Goal: Task Accomplishment & Management: Use online tool/utility

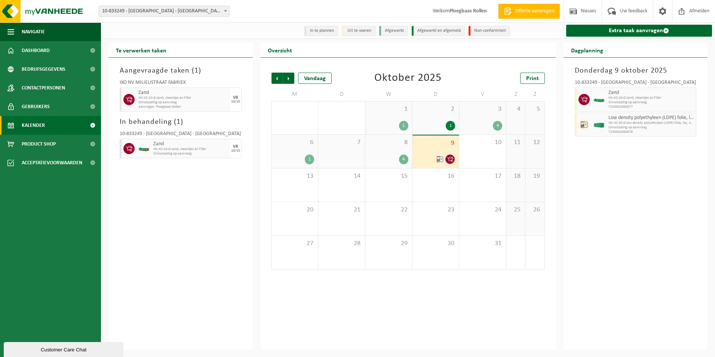
click at [41, 121] on span "Kalender" at bounding box center [33, 125] width 23 height 19
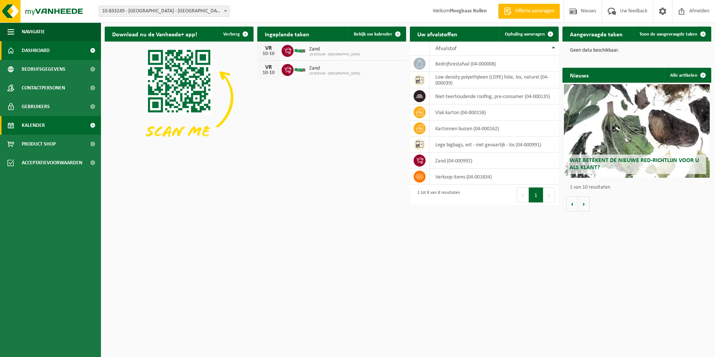
click at [55, 127] on link "Kalender" at bounding box center [50, 125] width 101 height 19
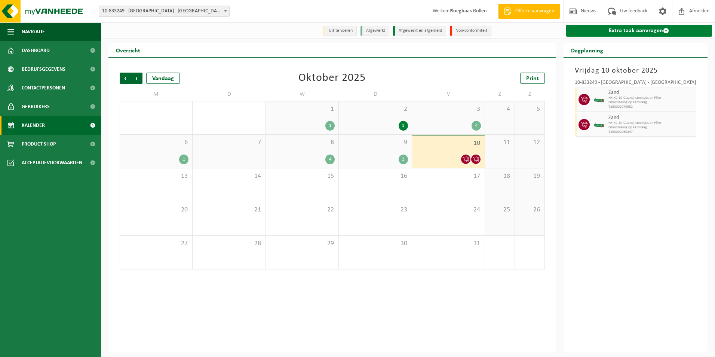
click at [626, 32] on link "Extra taak aanvragen" at bounding box center [639, 31] width 146 height 12
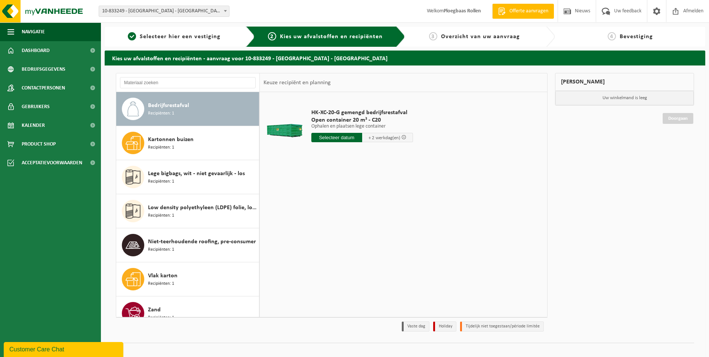
click at [329, 136] on input "text" at bounding box center [336, 137] width 51 height 9
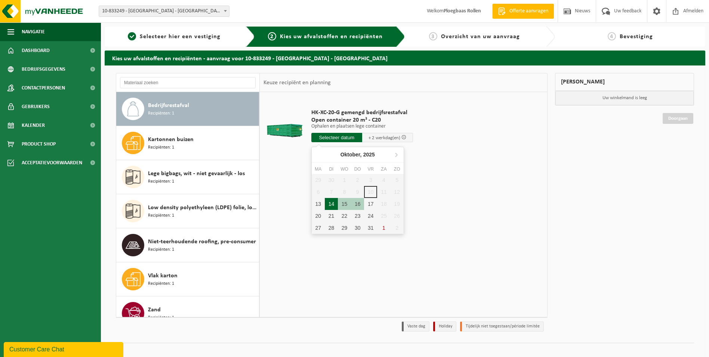
click at [331, 206] on div "14" at bounding box center [331, 204] width 13 height 12
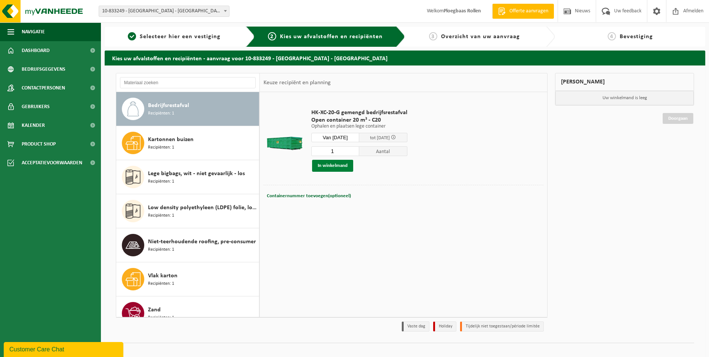
click at [339, 164] on button "In winkelmand" at bounding box center [332, 166] width 41 height 12
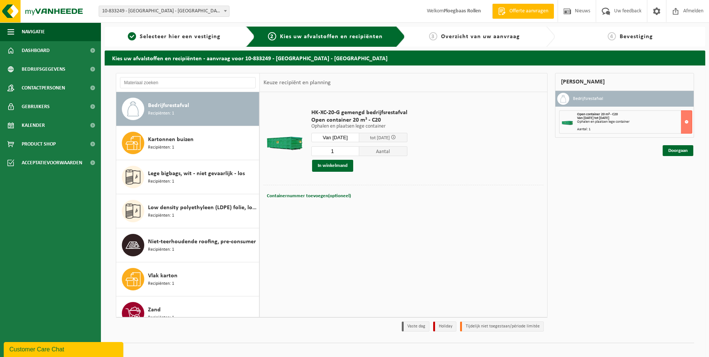
click at [345, 136] on input "Van 2025-10-14" at bounding box center [335, 137] width 48 height 9
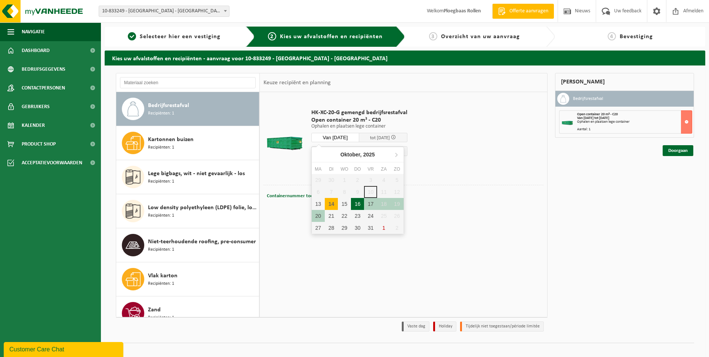
click at [357, 203] on div "16" at bounding box center [357, 204] width 13 height 12
type input "Van 2025-10-16"
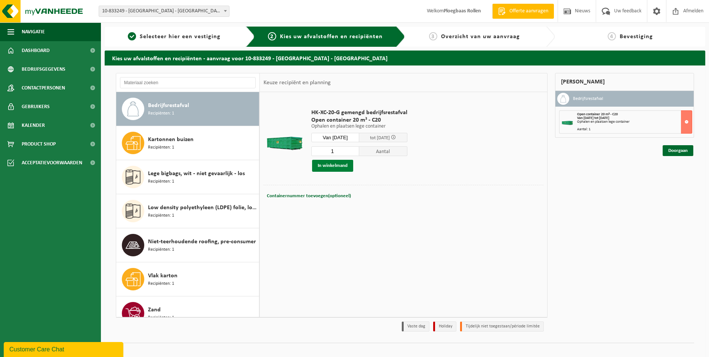
click at [327, 161] on button "In winkelmand" at bounding box center [332, 166] width 41 height 12
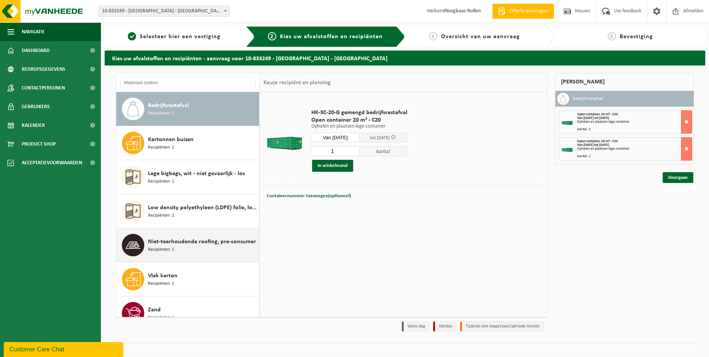
scroll to position [13, 0]
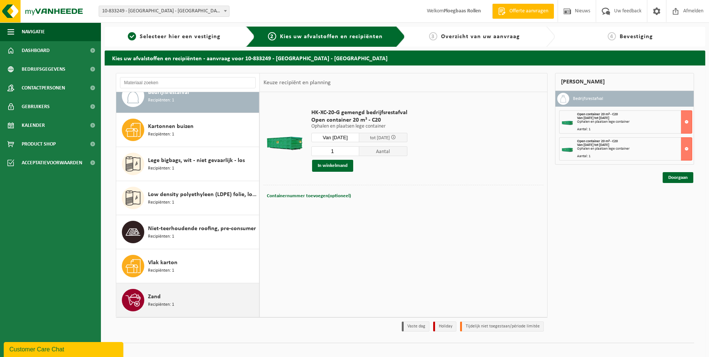
click at [204, 299] on div "Zand Recipiënten: 1" at bounding box center [202, 300] width 109 height 22
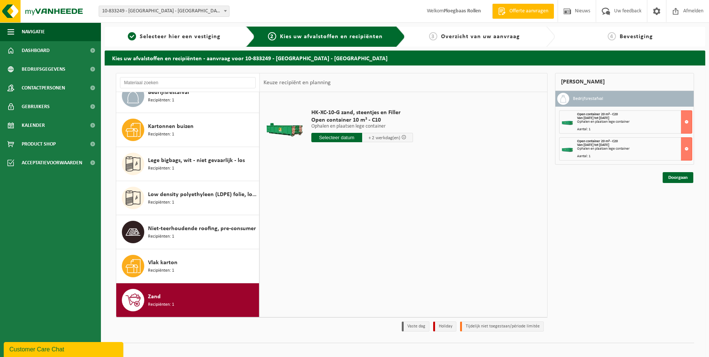
click at [337, 136] on input "text" at bounding box center [336, 137] width 51 height 9
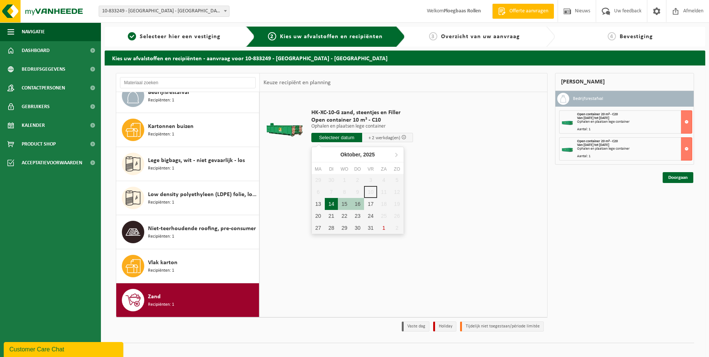
click at [331, 203] on div "14" at bounding box center [331, 204] width 13 height 12
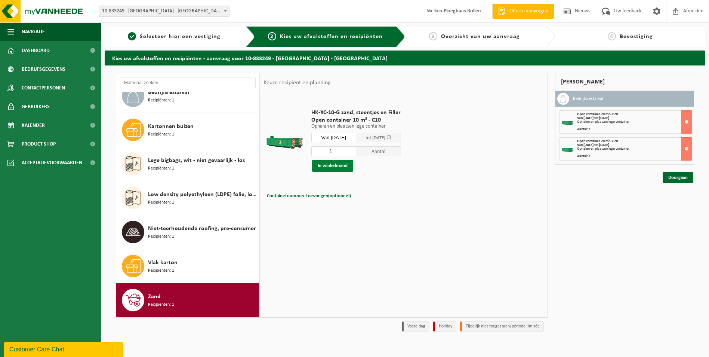
click at [339, 164] on button "In winkelmand" at bounding box center [332, 166] width 41 height 12
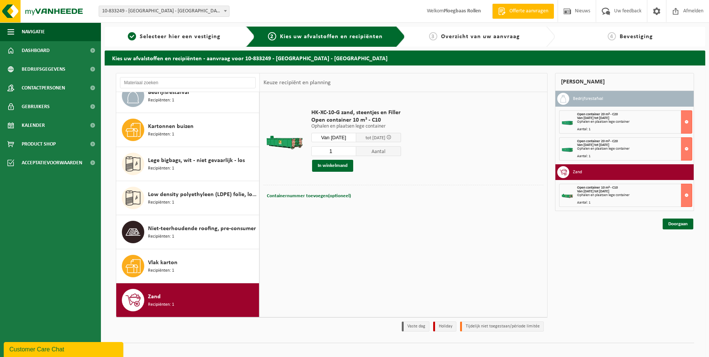
click at [348, 133] on input "Van 2025-10-14" at bounding box center [333, 137] width 45 height 9
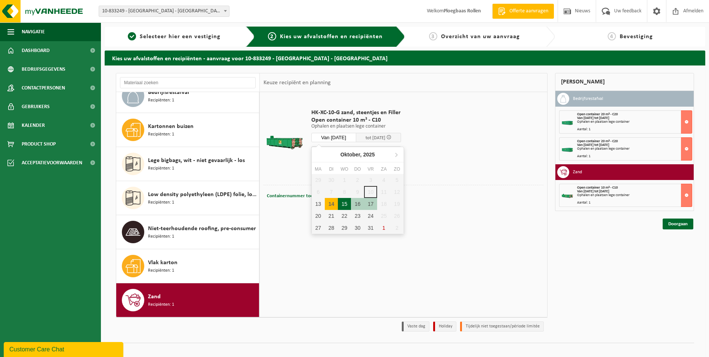
click at [344, 204] on div "15" at bounding box center [344, 204] width 13 height 12
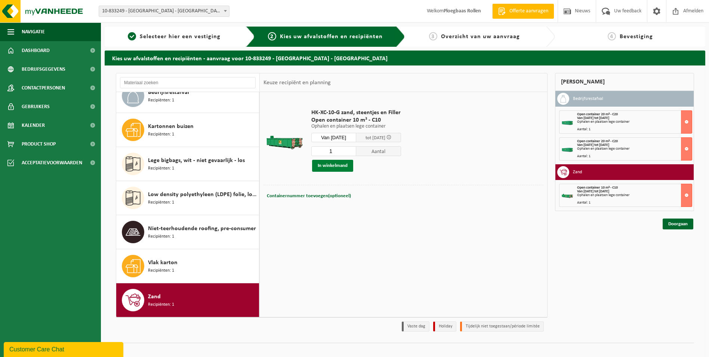
click at [336, 164] on button "In winkelmand" at bounding box center [332, 166] width 41 height 12
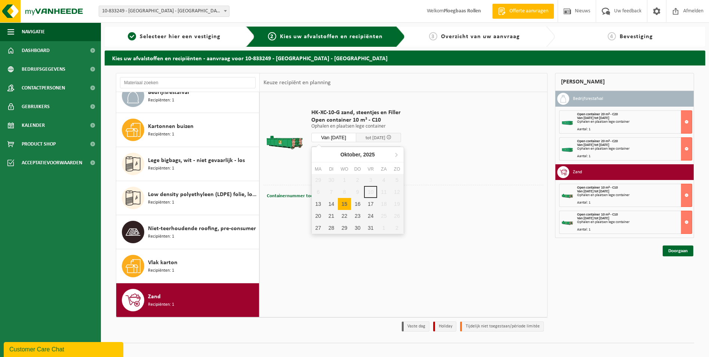
click at [353, 135] on input "Van 2025-10-15" at bounding box center [333, 137] width 45 height 9
click at [368, 201] on div "17" at bounding box center [370, 204] width 13 height 12
type input "Van 2025-10-17"
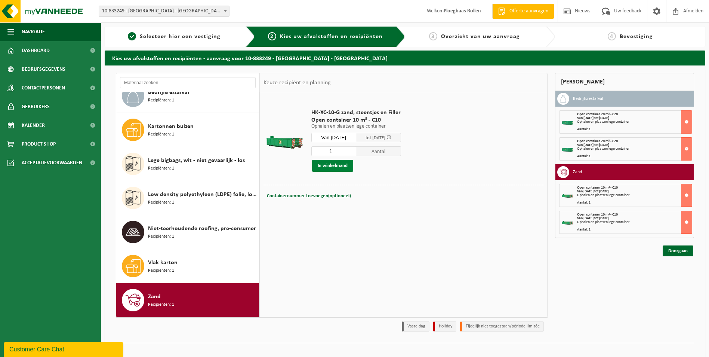
click at [336, 163] on button "In winkelmand" at bounding box center [332, 166] width 41 height 12
click at [674, 277] on link "Doorgaan" at bounding box center [678, 277] width 31 height 11
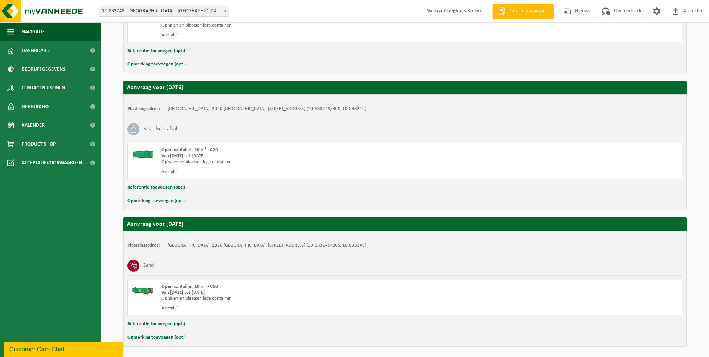
scroll to position [510, 0]
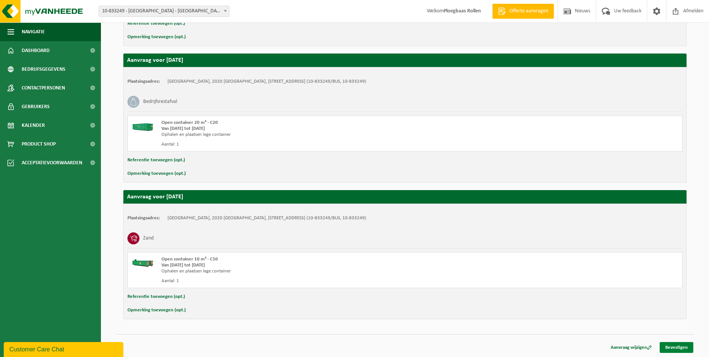
click at [678, 345] on link "Bevestigen" at bounding box center [677, 347] width 34 height 11
